Goal: Task Accomplishment & Management: Manage account settings

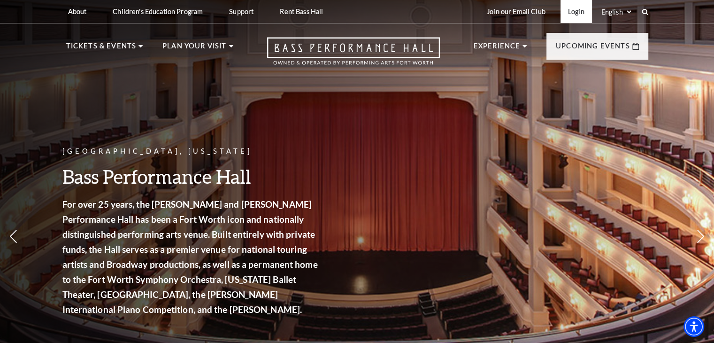
click at [577, 8] on link "Login" at bounding box center [576, 11] width 31 height 23
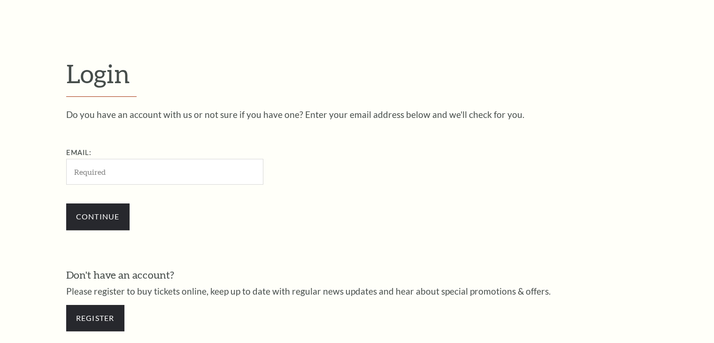
scroll to position [278, 0]
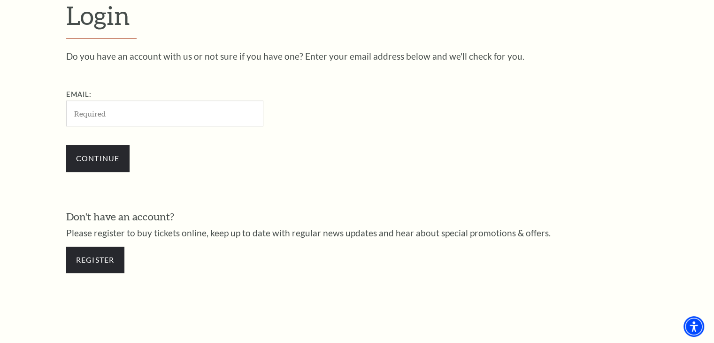
click at [83, 108] on input "Email:" at bounding box center [164, 114] width 197 height 26
type input "scott.hultquist@verizon.net"
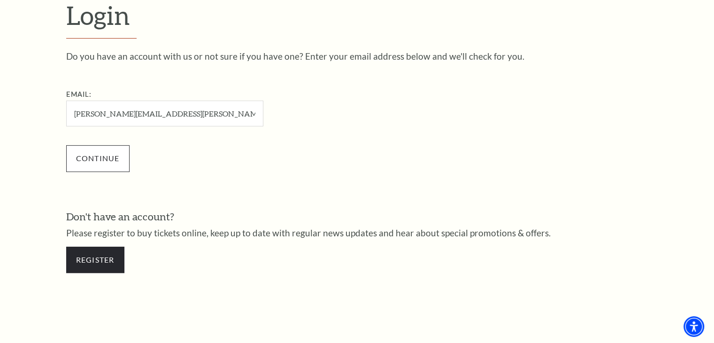
click at [86, 156] on input "Continue" at bounding box center [97, 158] width 63 height 26
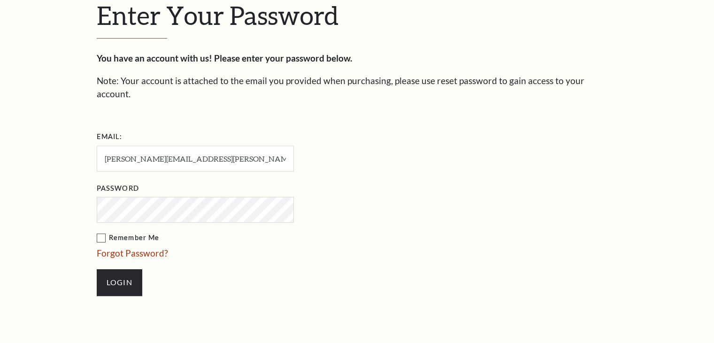
scroll to position [287, 0]
click at [97, 270] on input "Login" at bounding box center [120, 283] width 46 height 26
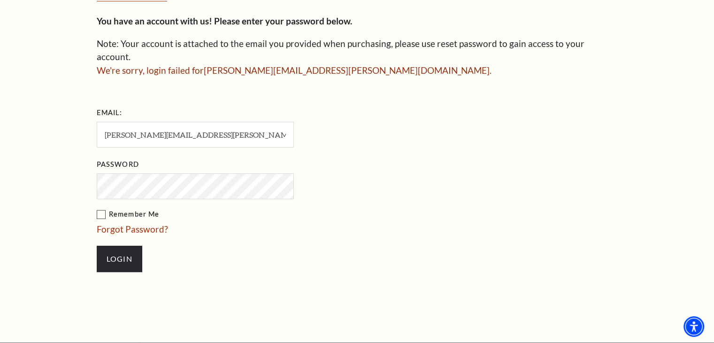
click at [47, 147] on div "Enter Your Password You have an account with us! Please enter your password bel…" at bounding box center [357, 122] width 714 height 441
click at [97, 246] on input "Login" at bounding box center [120, 259] width 46 height 26
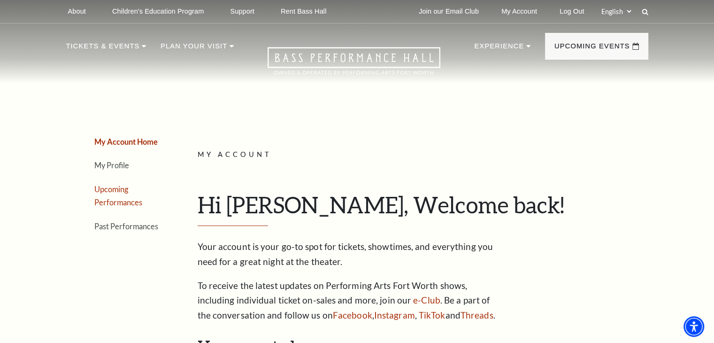
click at [109, 190] on link "Upcoming Performances" at bounding box center [118, 196] width 48 height 23
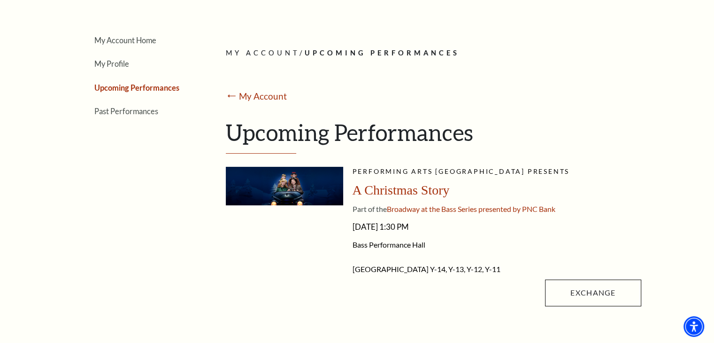
scroll to position [104, 0]
